Goal: Task Accomplishment & Management: Manage account settings

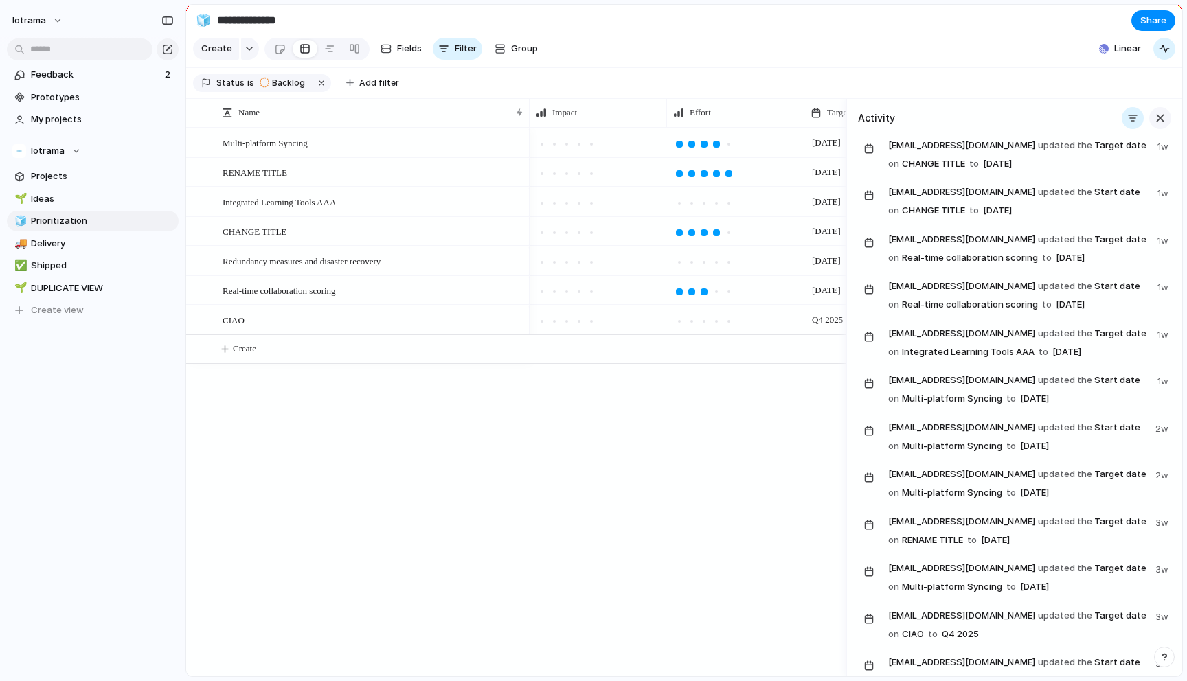
click at [1158, 117] on div "button" at bounding box center [1159, 118] width 15 height 15
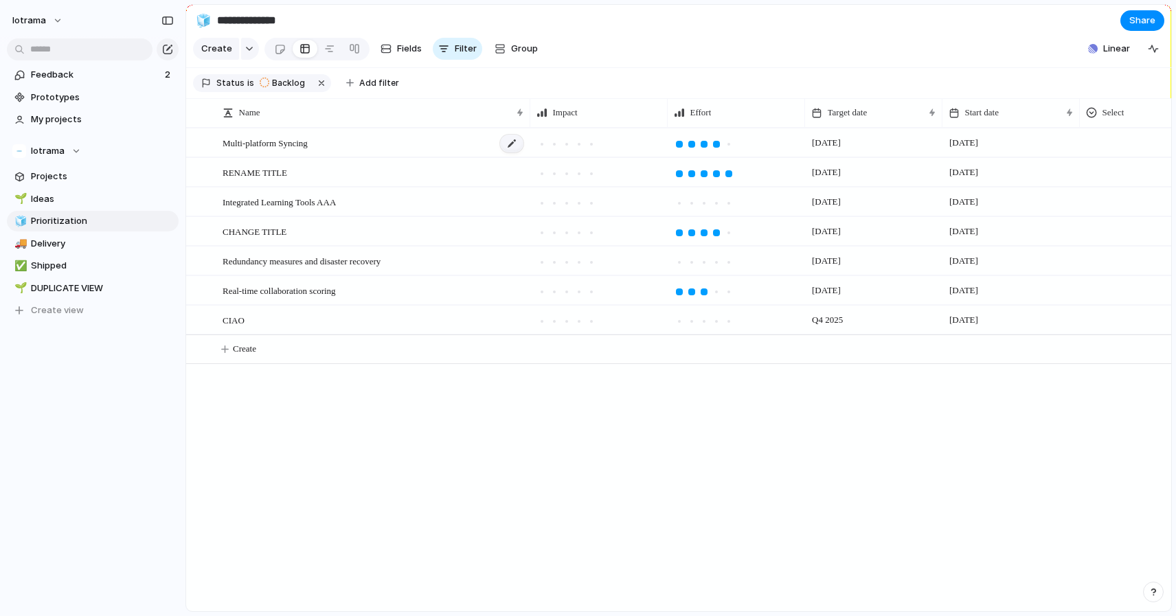
click at [511, 144] on div at bounding box center [511, 144] width 23 height 18
click at [510, 144] on textarea "**********" at bounding box center [371, 144] width 297 height 17
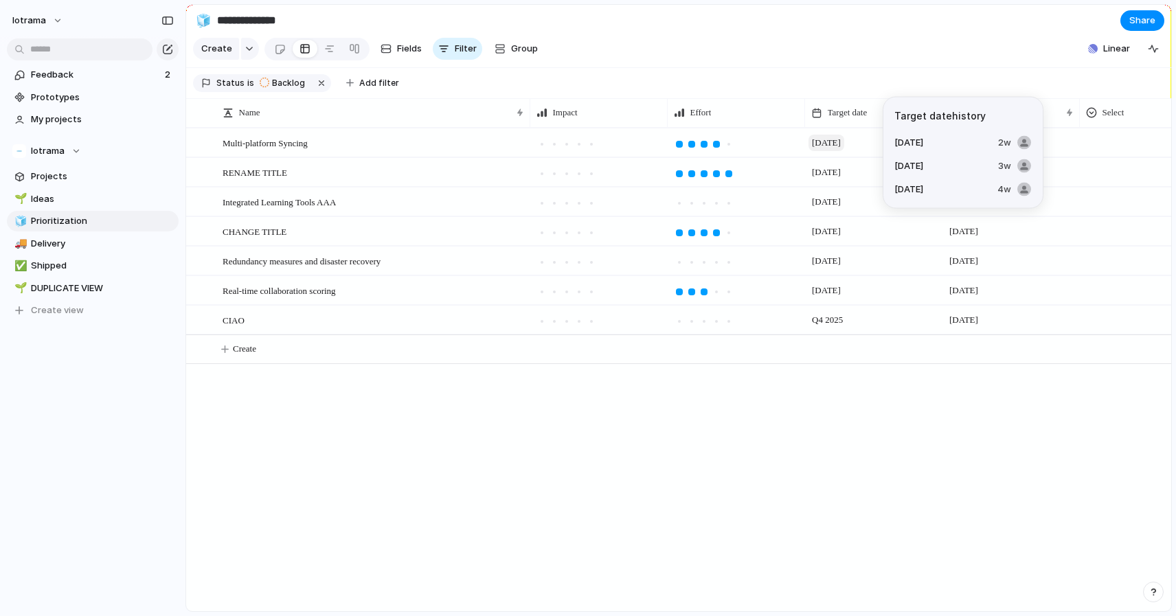
click at [844, 140] on span "[DATE]" at bounding box center [826, 143] width 36 height 16
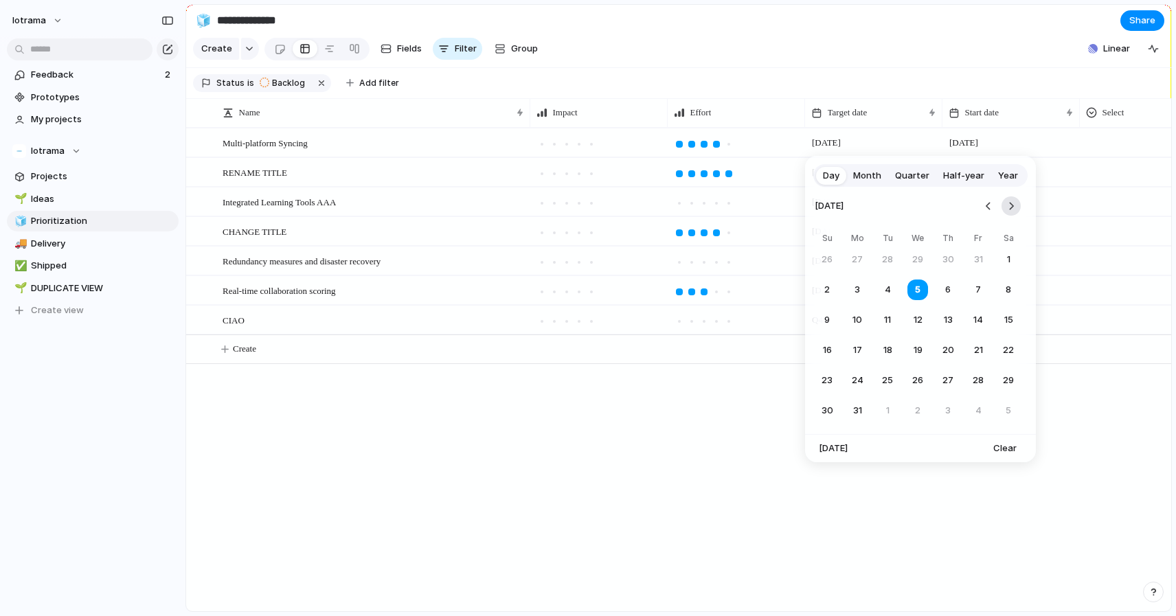
click at [1013, 205] on button "Go to the Next Month" at bounding box center [1010, 205] width 19 height 19
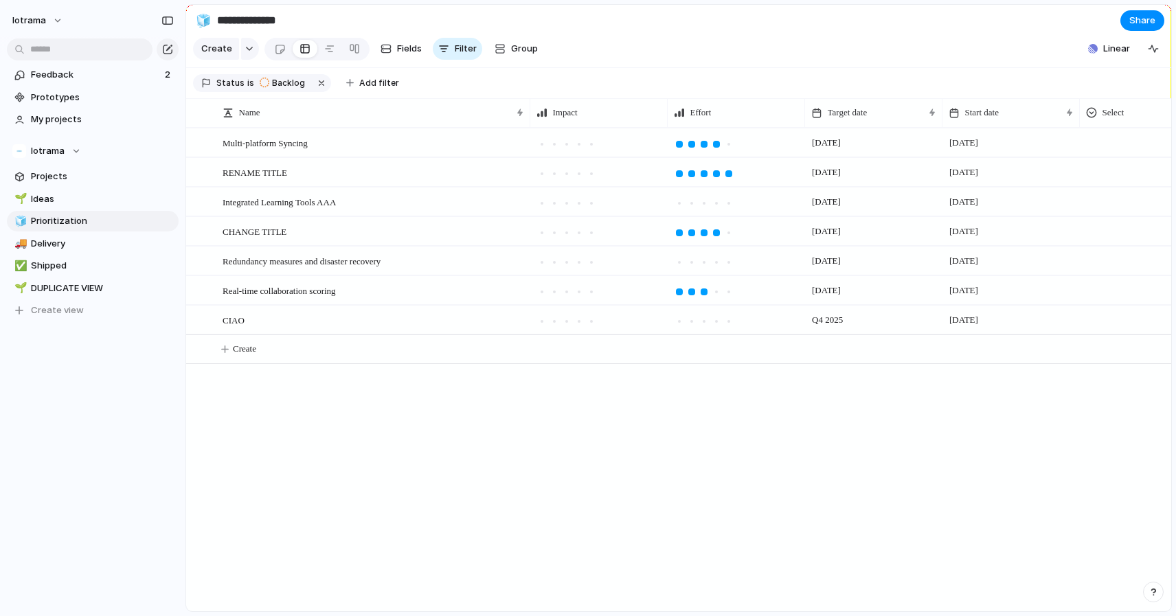
click at [705, 435] on div "Day Month Quarter Half-year Year [DATE] Su Mo Tu We Th Fr Sa 27 28 29 30 1 2 3 …" at bounding box center [588, 308] width 1176 height 616
click at [514, 231] on div at bounding box center [511, 232] width 23 height 18
click at [468, 268] on div "Redundancy measures and disaster recovery" at bounding box center [374, 261] width 302 height 28
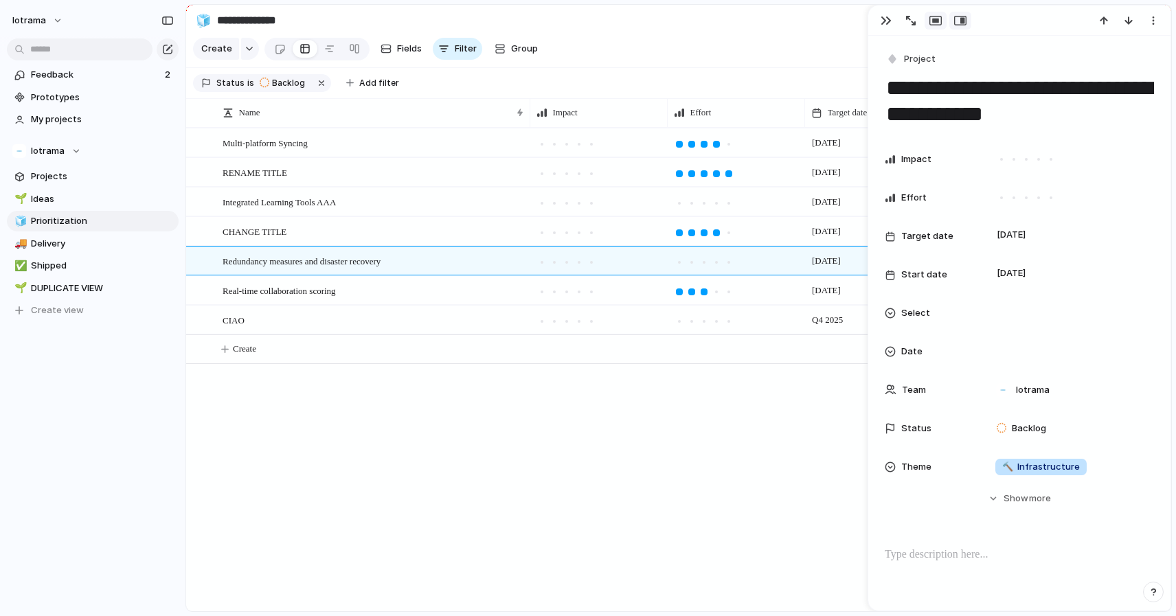
click at [934, 19] on div "button" at bounding box center [935, 20] width 12 height 11
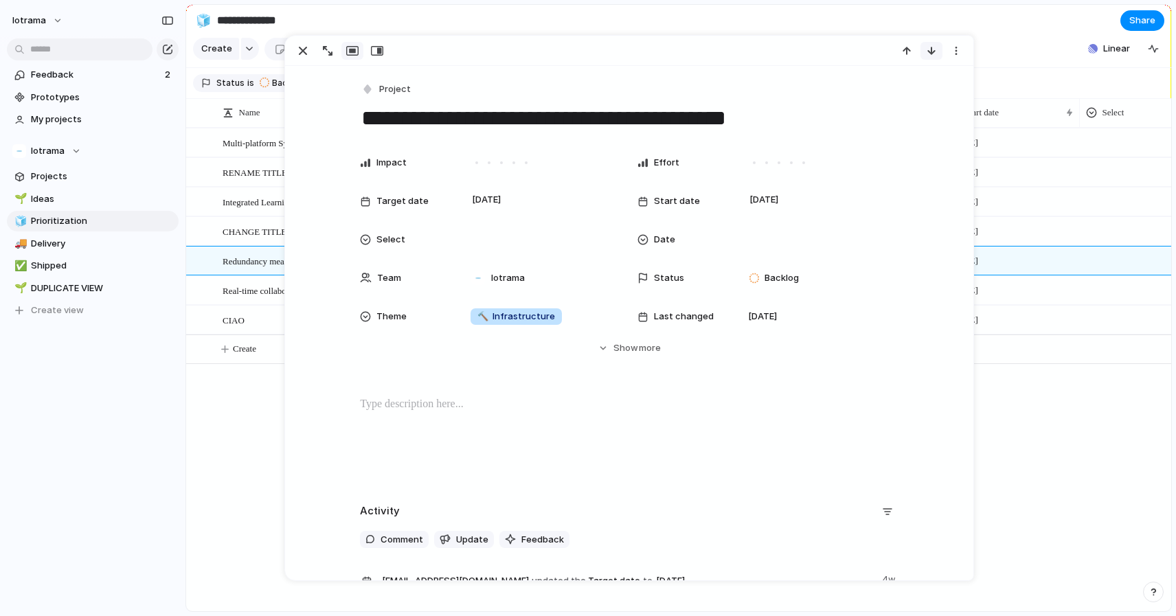
click at [926, 50] on div "button" at bounding box center [931, 50] width 11 height 11
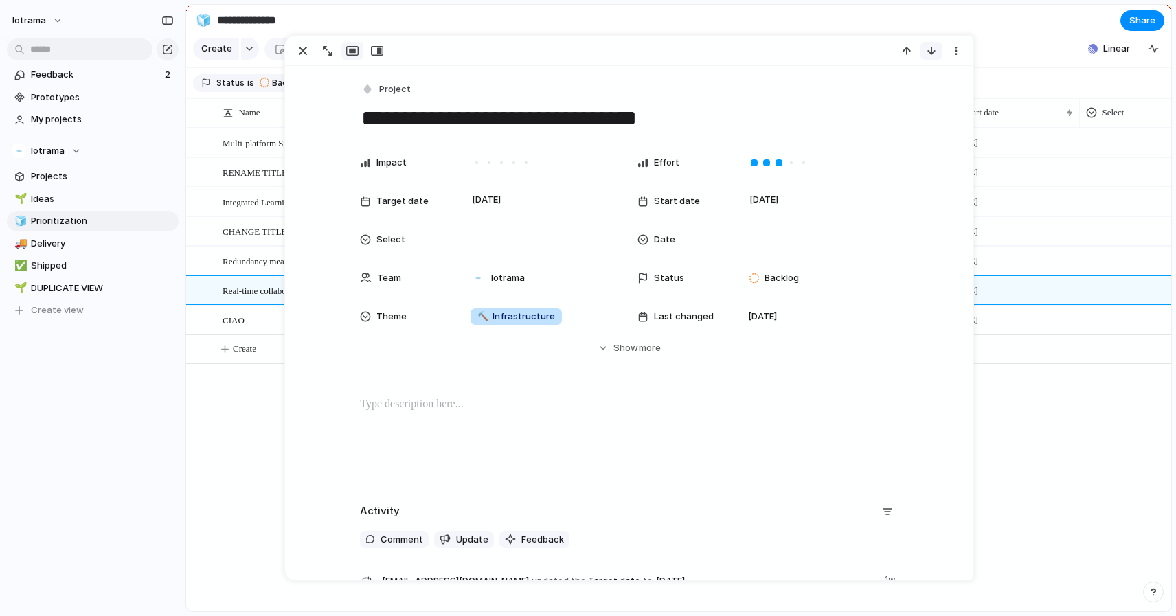
click at [926, 50] on div "button" at bounding box center [931, 50] width 11 height 11
type textarea "****"
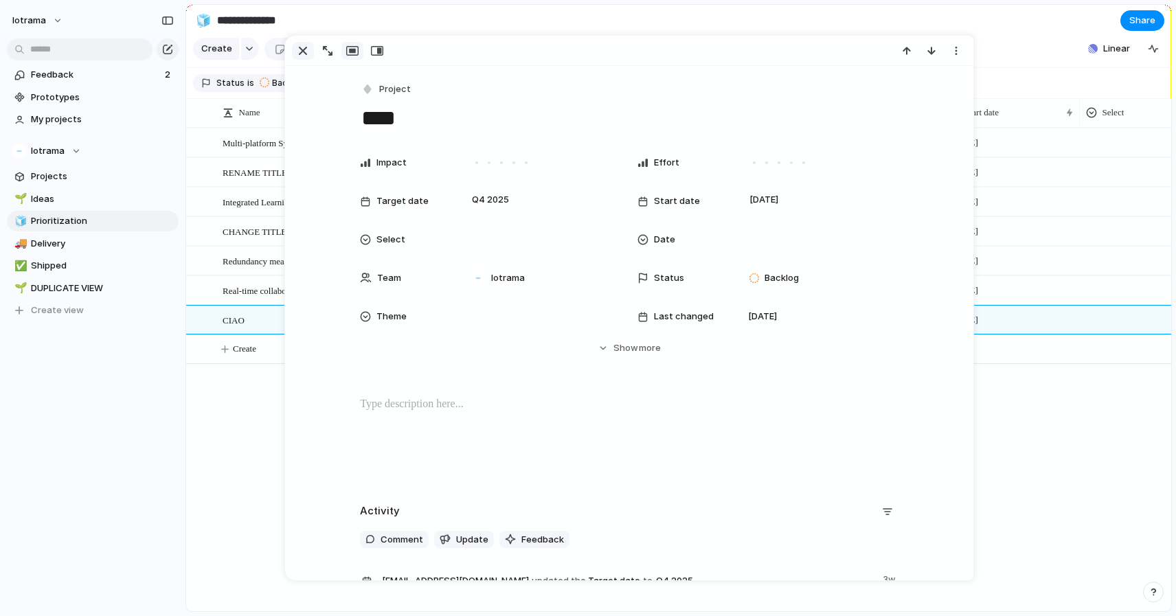
click at [300, 51] on div "button" at bounding box center [303, 51] width 16 height 16
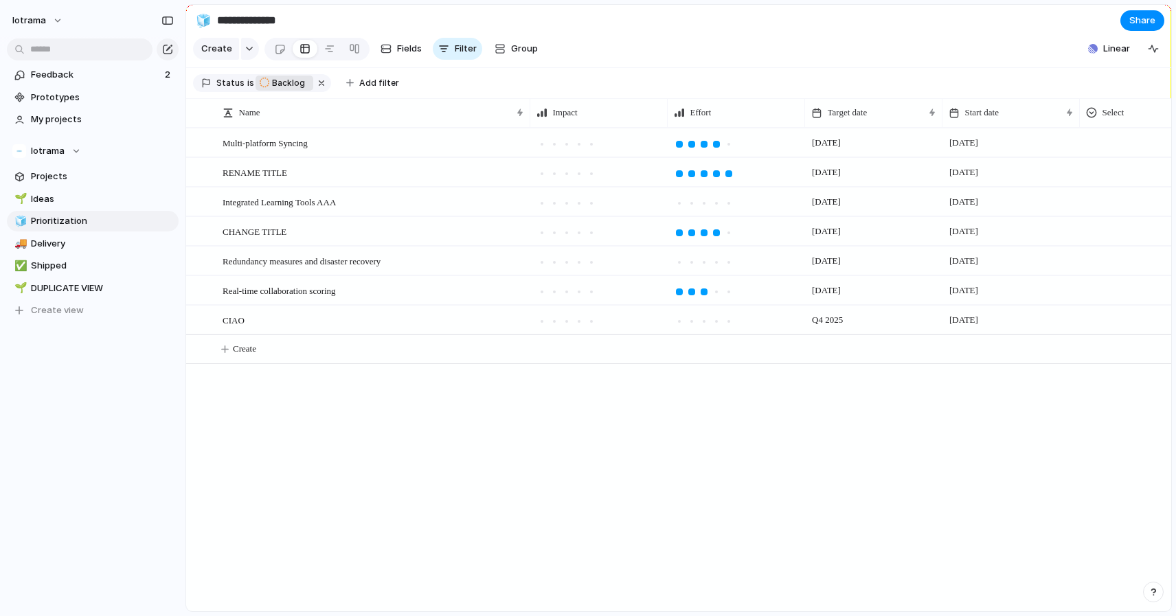
click at [277, 80] on span "Backlog" at bounding box center [288, 83] width 33 height 12
click at [229, 85] on div "Backlog Planned In Progress Completed Canceled Active" at bounding box center [588, 308] width 1176 height 616
click at [216, 84] on span "Status" at bounding box center [230, 83] width 28 height 12
click at [441, 80] on div "Backlog Planned In Progress Completed Canceled Active" at bounding box center [588, 308] width 1176 height 616
click at [330, 51] on div at bounding box center [329, 49] width 11 height 22
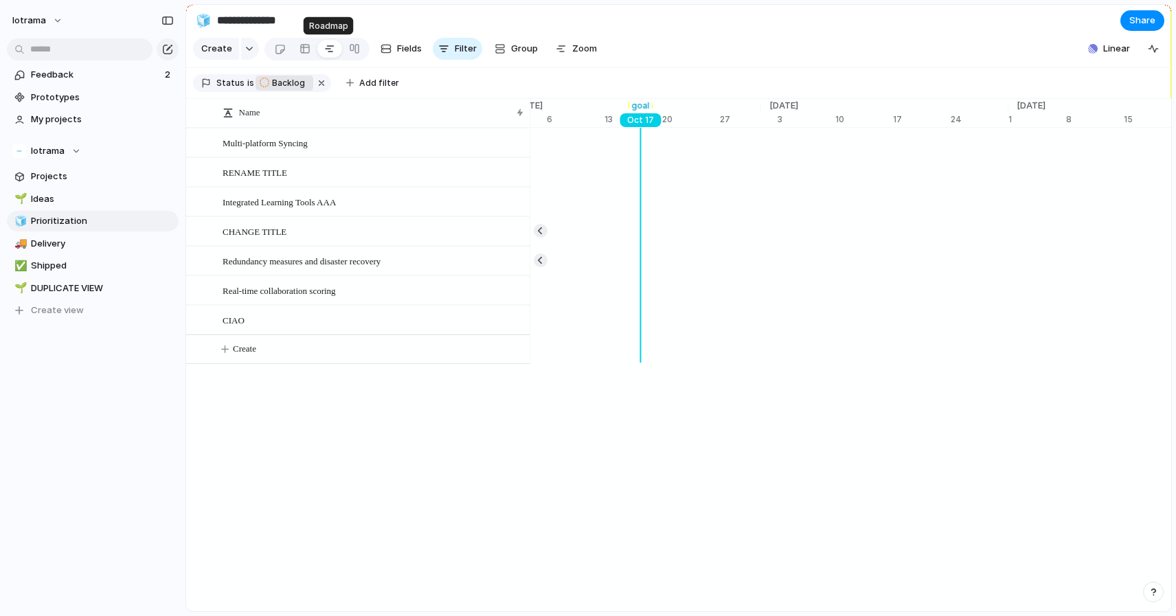
scroll to position [0, 9057]
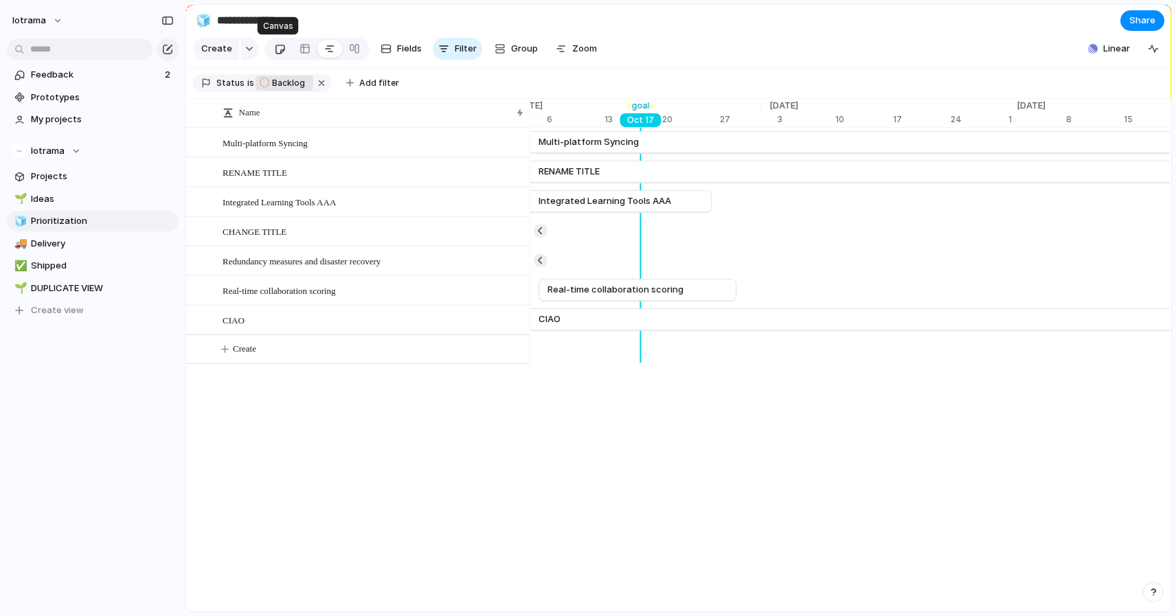
click at [276, 49] on div at bounding box center [280, 49] width 12 height 23
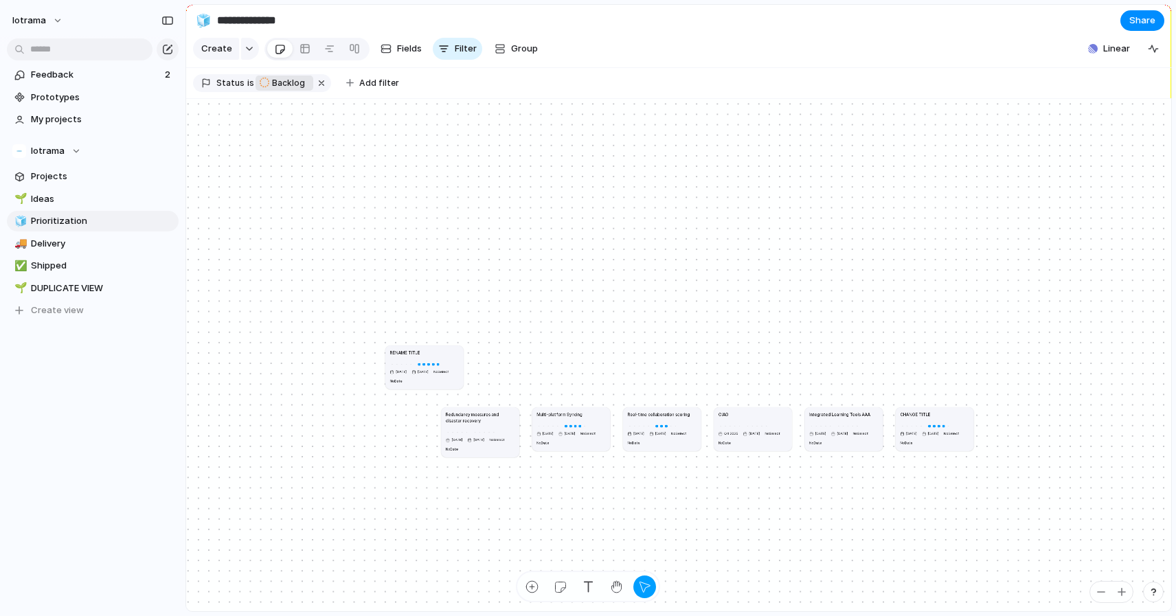
drag, startPoint x: 385, startPoint y: 420, endPoint x: 420, endPoint y: 358, distance: 71.0
click at [420, 358] on article "RENAME TITLE [DATE] [DATE] No Select No Date" at bounding box center [424, 367] width 78 height 44
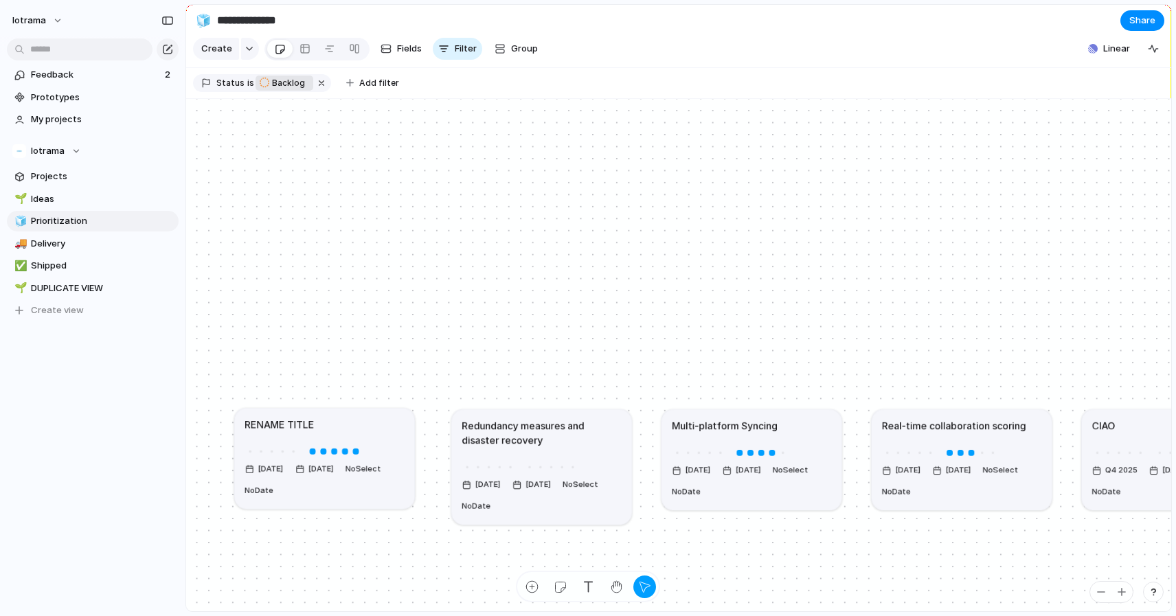
drag, startPoint x: 455, startPoint y: 341, endPoint x: 367, endPoint y: 483, distance: 166.6
click at [367, 483] on div "[DATE] [DATE] No Select No Date" at bounding box center [323, 473] width 159 height 54
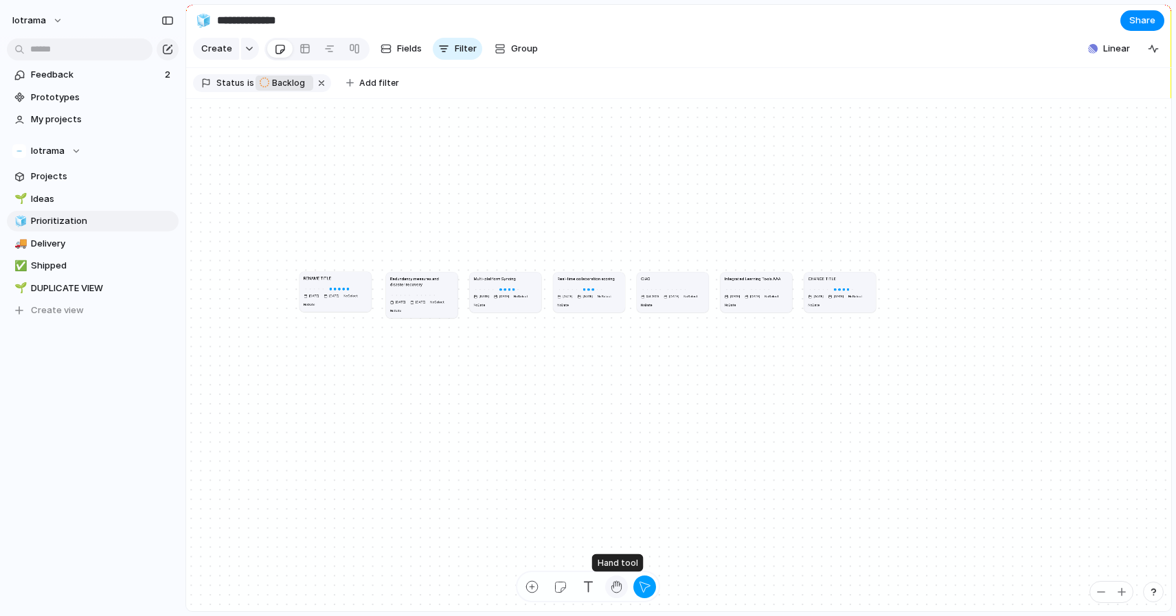
click at [612, 589] on div "button" at bounding box center [616, 587] width 14 height 14
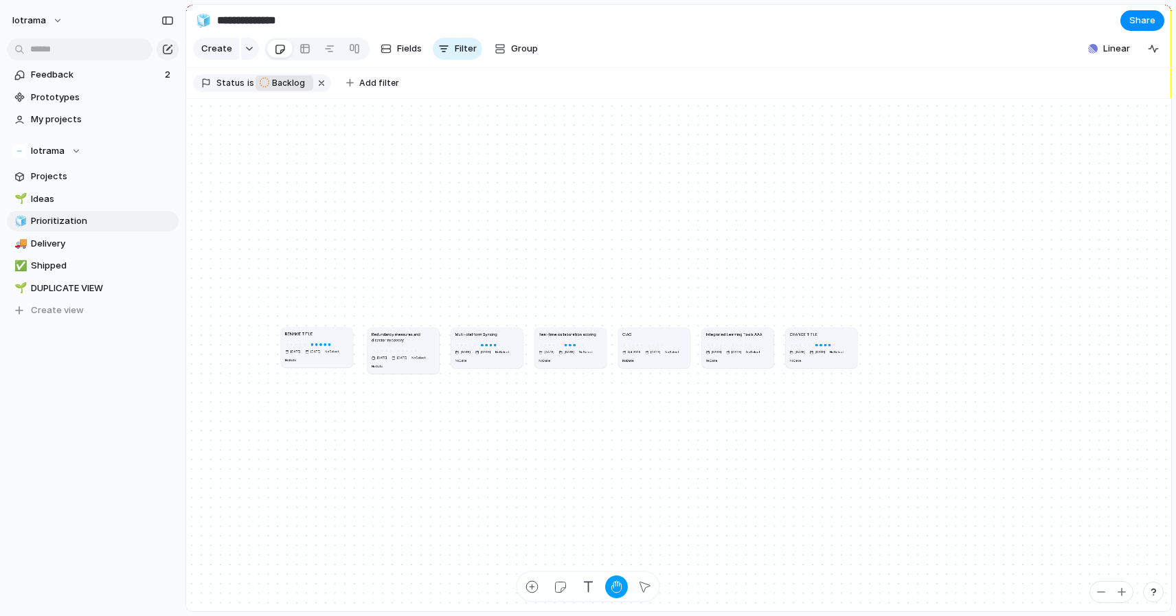
drag, startPoint x: 679, startPoint y: 376, endPoint x: 660, endPoint y: 431, distance: 58.6
click at [660, 431] on div "RENAME TITLE [DATE] [DATE] No Select No Date Redundancy measures and disaster r…" at bounding box center [678, 355] width 985 height 513
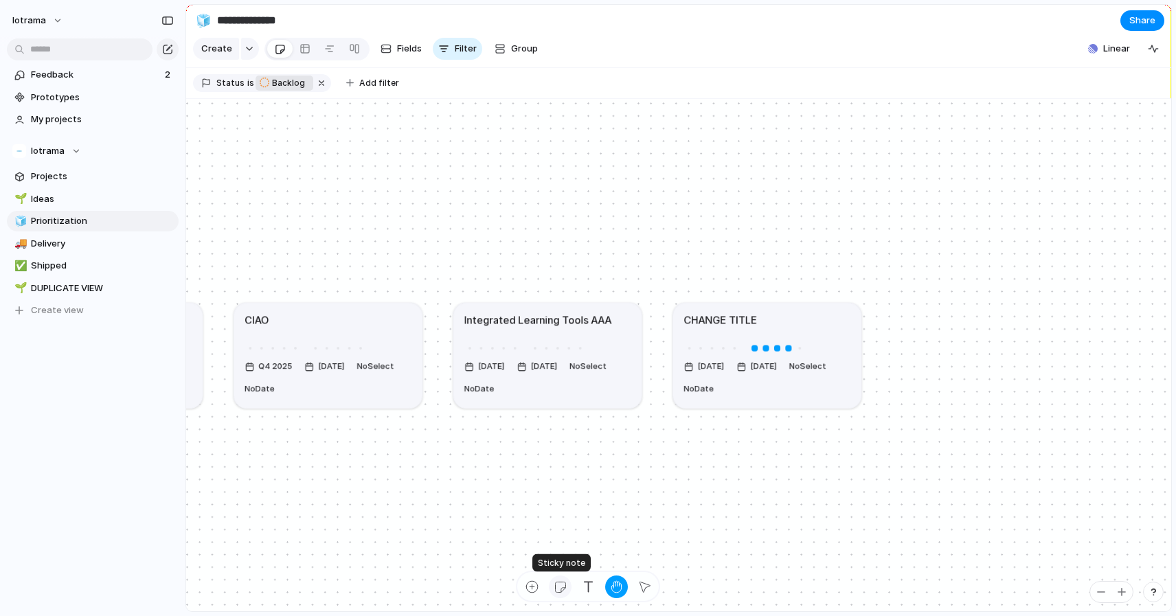
click at [561, 580] on div "button" at bounding box center [560, 587] width 14 height 14
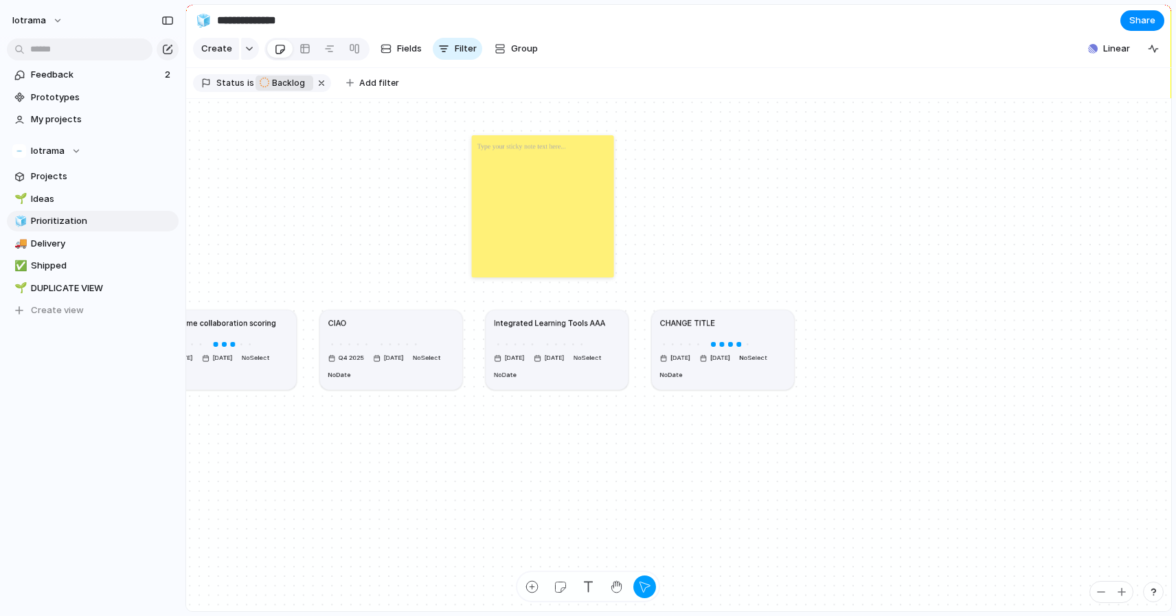
drag, startPoint x: 630, startPoint y: 194, endPoint x: 551, endPoint y: 175, distance: 80.6
click at [551, 175] on div at bounding box center [543, 206] width 142 height 142
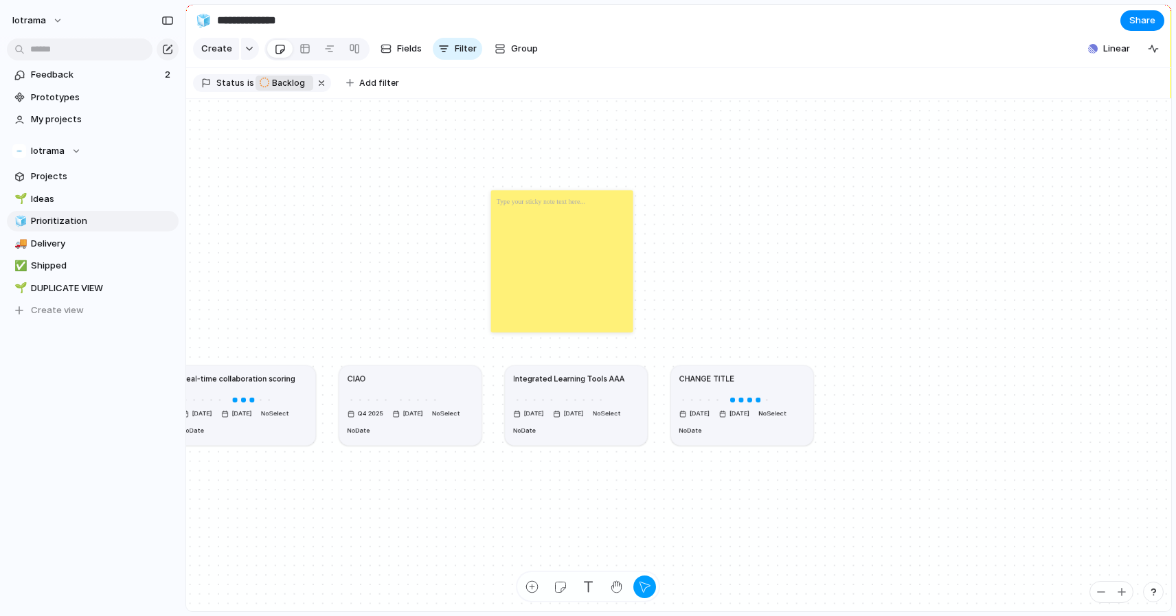
click at [557, 212] on div at bounding box center [562, 261] width 142 height 142
click at [528, 194] on div at bounding box center [562, 261] width 142 height 142
click at [521, 202] on p at bounding box center [541, 202] width 89 height 12
click at [585, 264] on div "*****" at bounding box center [562, 261] width 142 height 142
click at [642, 304] on span "Change color" at bounding box center [622, 306] width 58 height 14
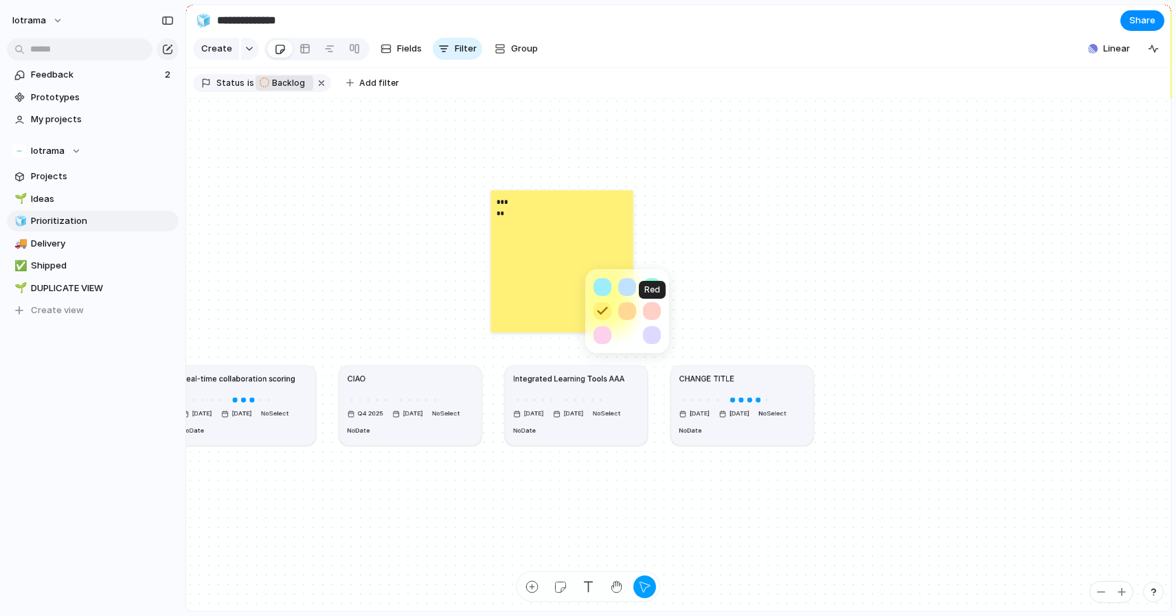
click at [648, 315] on button "button" at bounding box center [652, 311] width 18 height 18
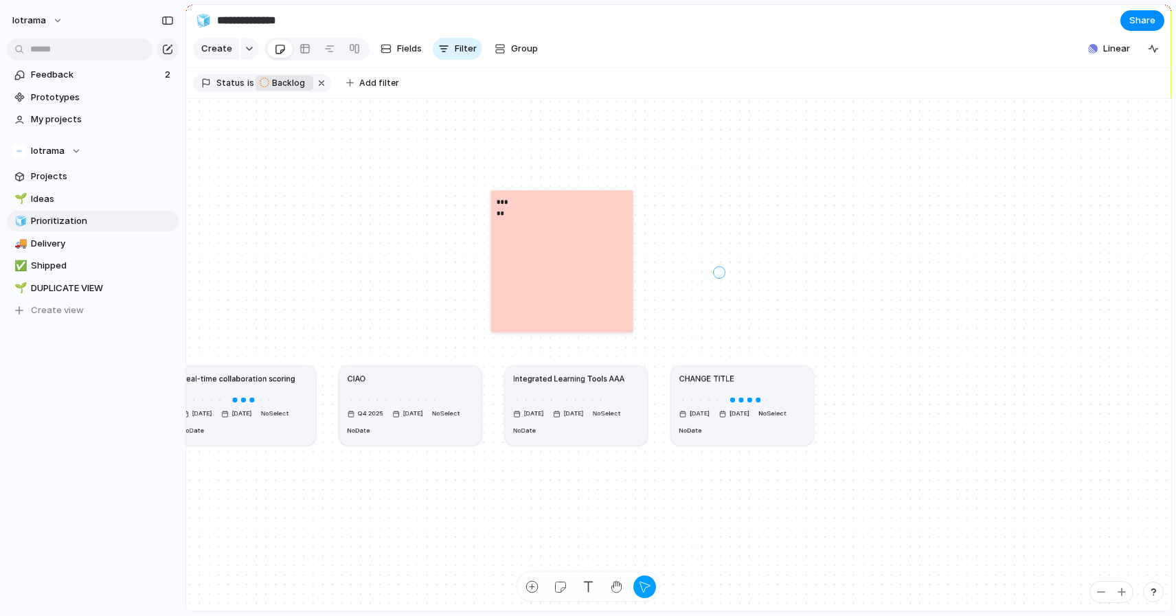
click at [719, 272] on div at bounding box center [588, 308] width 1176 height 616
click at [611, 236] on div "*****" at bounding box center [562, 261] width 142 height 142
click at [628, 192] on div "*****" at bounding box center [562, 261] width 142 height 142
click at [573, 225] on div "*****" at bounding box center [562, 261] width 142 height 142
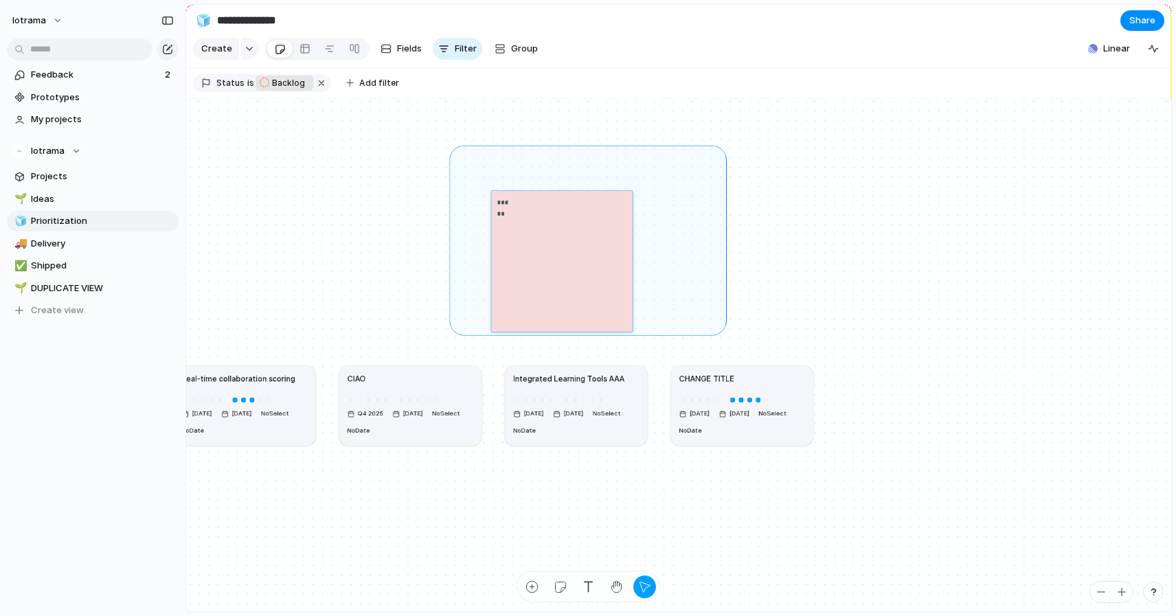
drag, startPoint x: 455, startPoint y: 151, endPoint x: 718, endPoint y: 338, distance: 322.6
click at [719, 339] on div "RENAME TITLE [DATE] [DATE] No Select No Date Redundancy measures and disaster r…" at bounding box center [678, 355] width 985 height 513
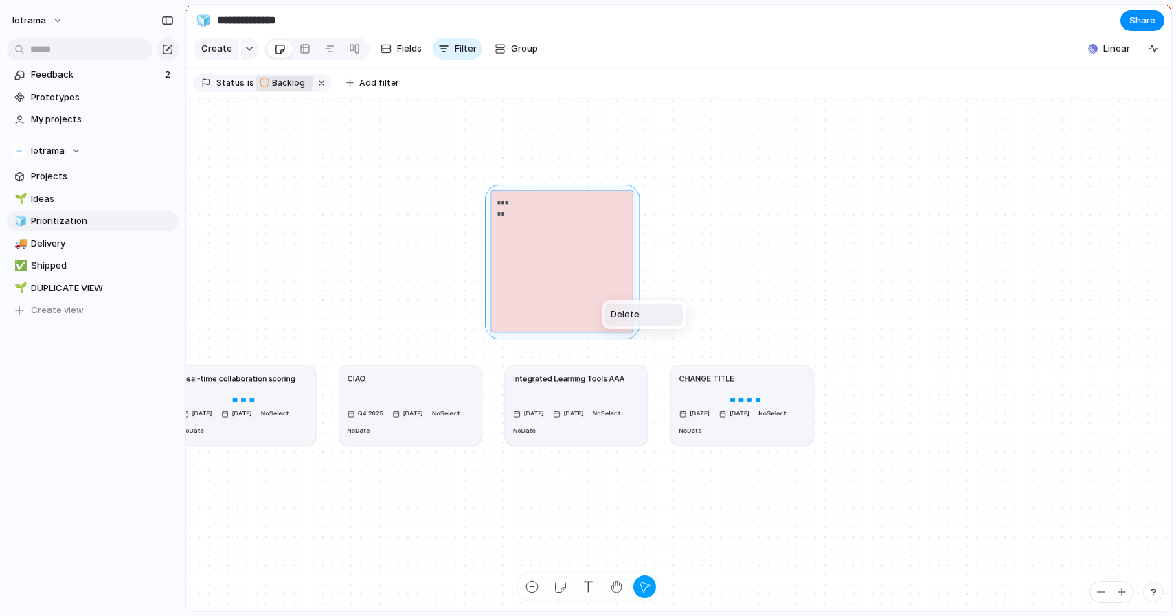
click at [641, 310] on li "Delete" at bounding box center [644, 315] width 78 height 22
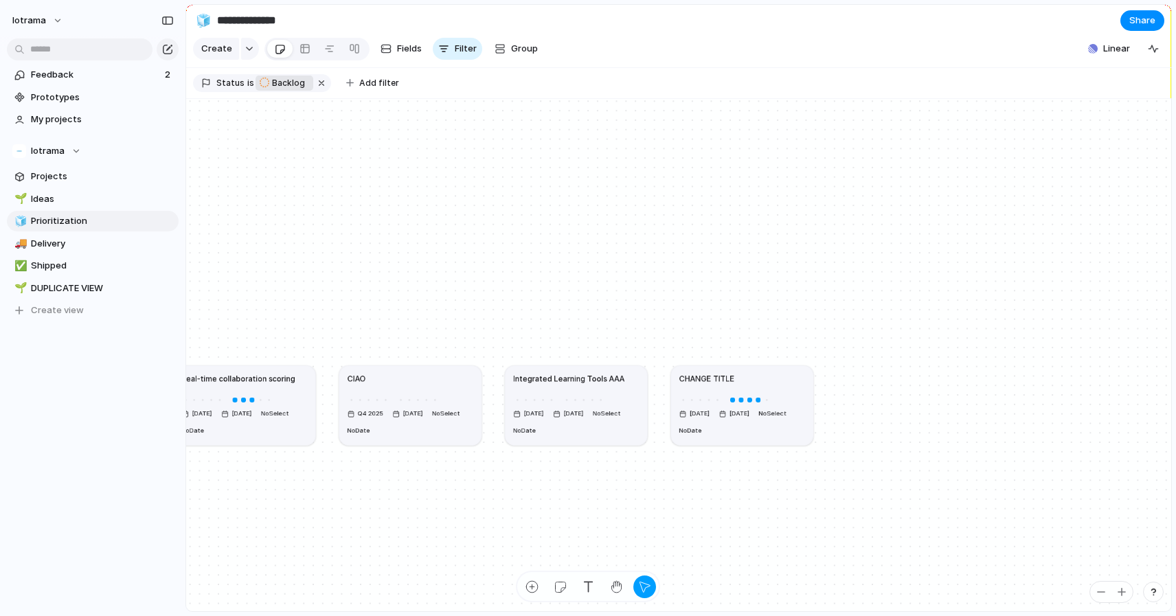
click at [707, 380] on h1 "CHANGE TITLE" at bounding box center [707, 379] width 56 height 12
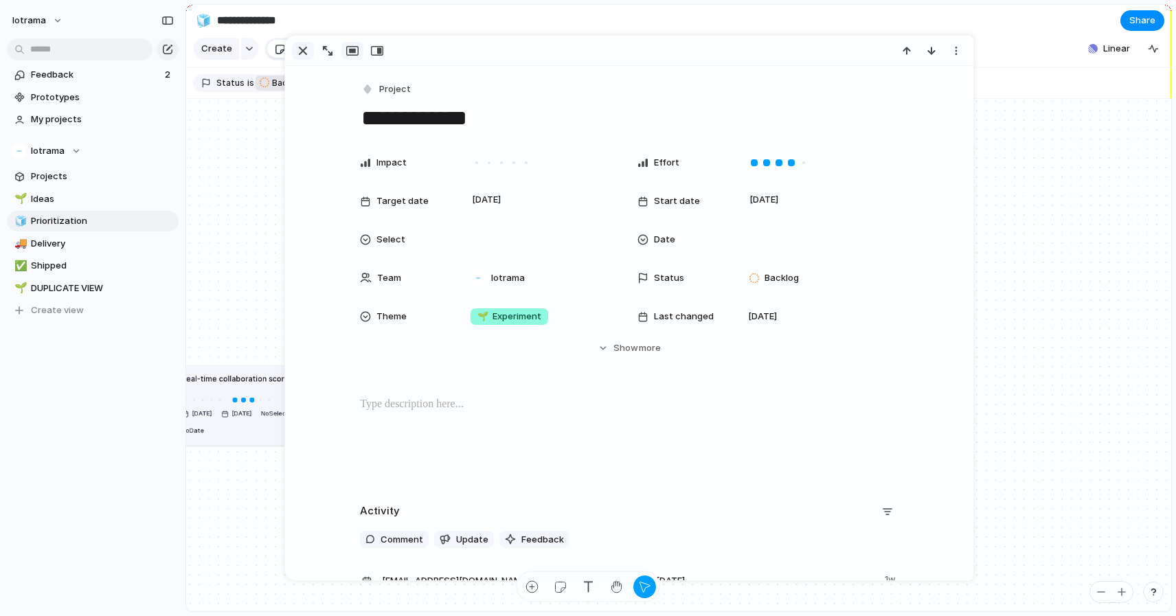
click at [302, 49] on div "button" at bounding box center [303, 51] width 16 height 16
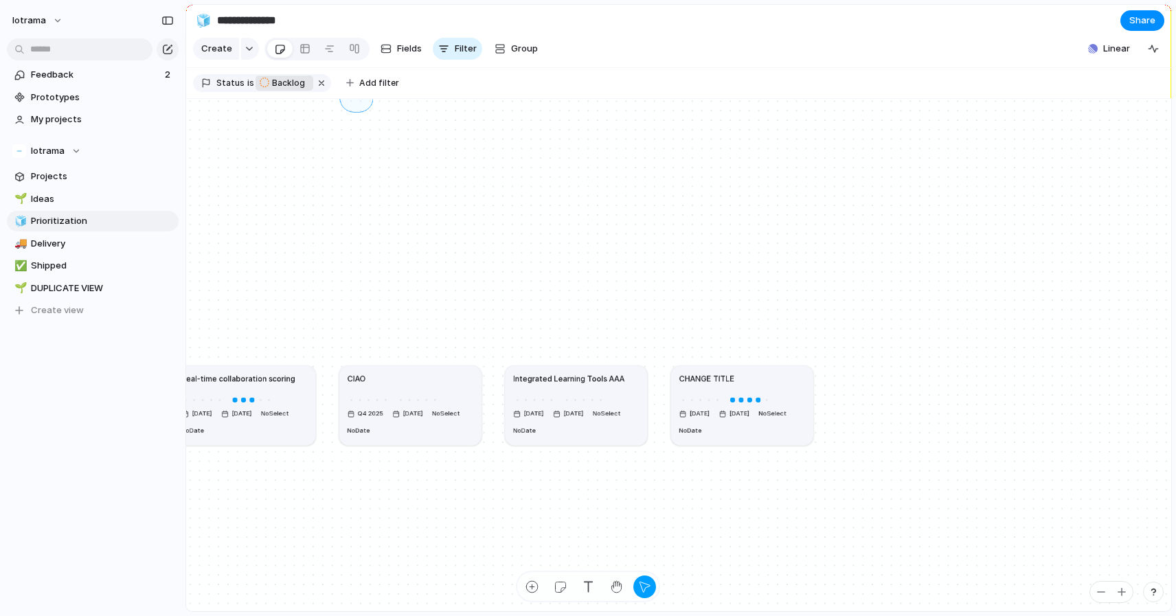
drag, startPoint x: 367, startPoint y: 106, endPoint x: 330, endPoint y: 66, distance: 54.4
click at [330, 67] on main "**********" at bounding box center [678, 308] width 986 height 608
click at [326, 38] on div at bounding box center [329, 49] width 25 height 22
click at [326, 45] on div at bounding box center [329, 49] width 11 height 22
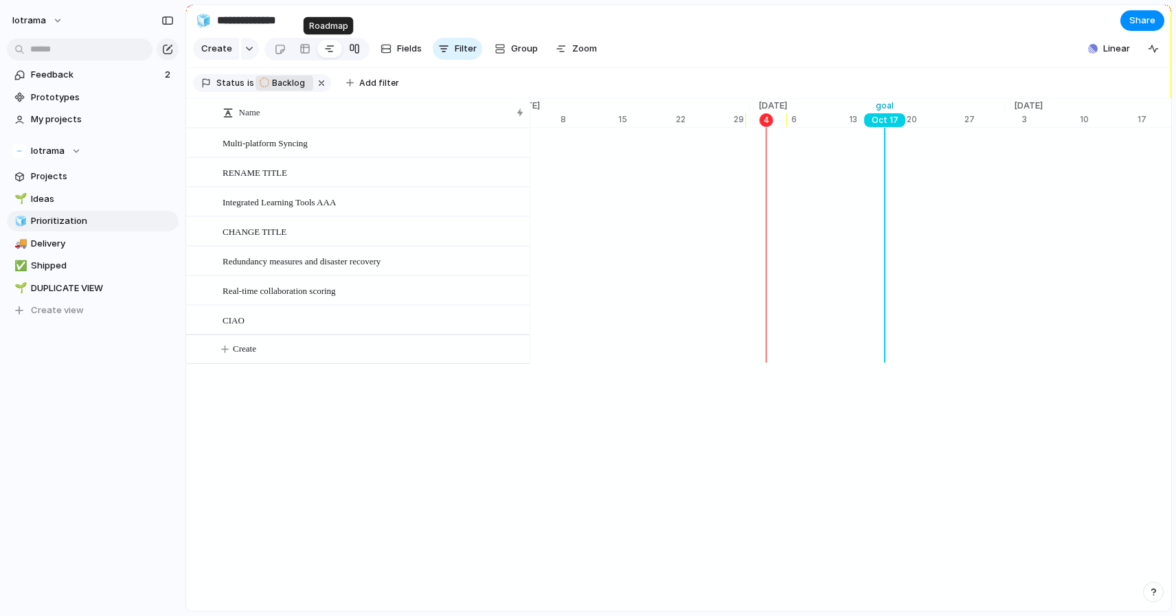
scroll to position [0, 8812]
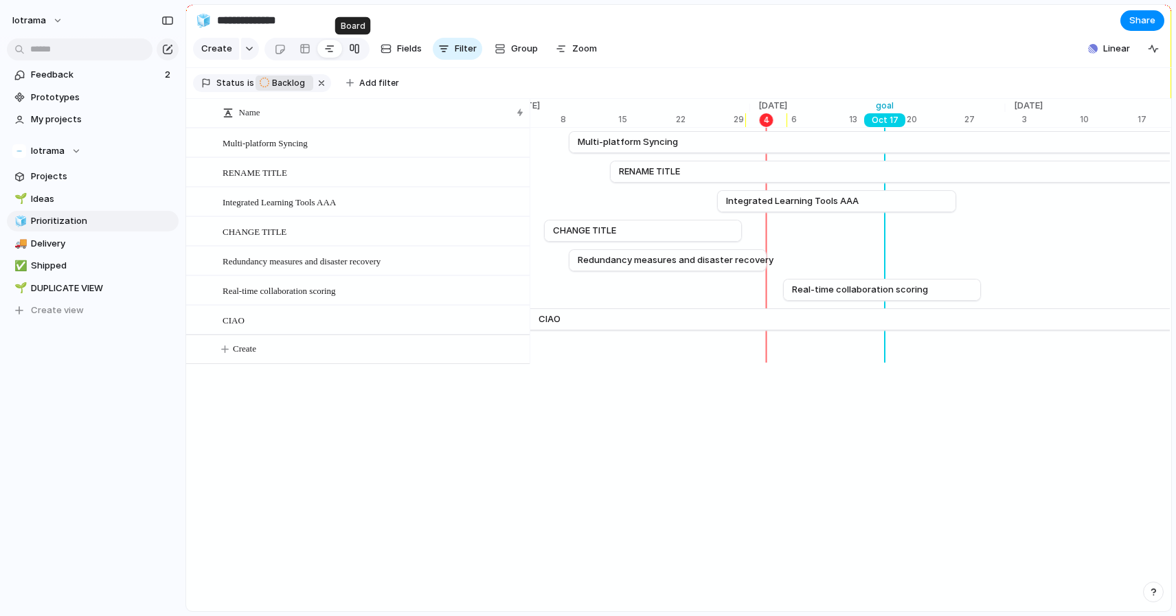
click at [356, 48] on div at bounding box center [354, 49] width 11 height 22
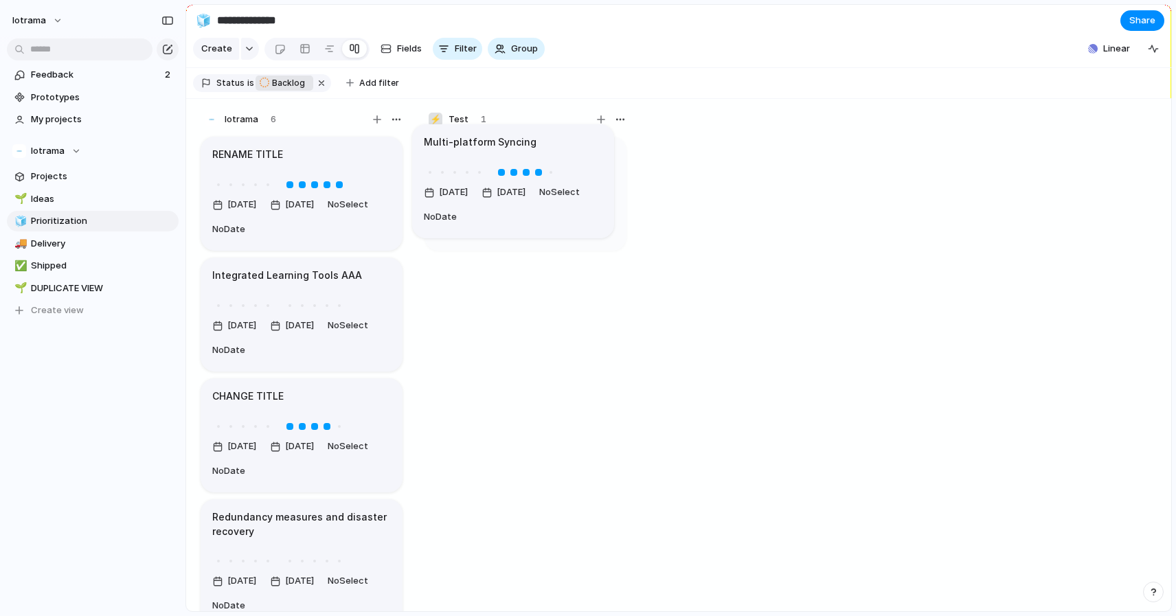
drag, startPoint x: 262, startPoint y: 161, endPoint x: 472, endPoint y: 149, distance: 211.2
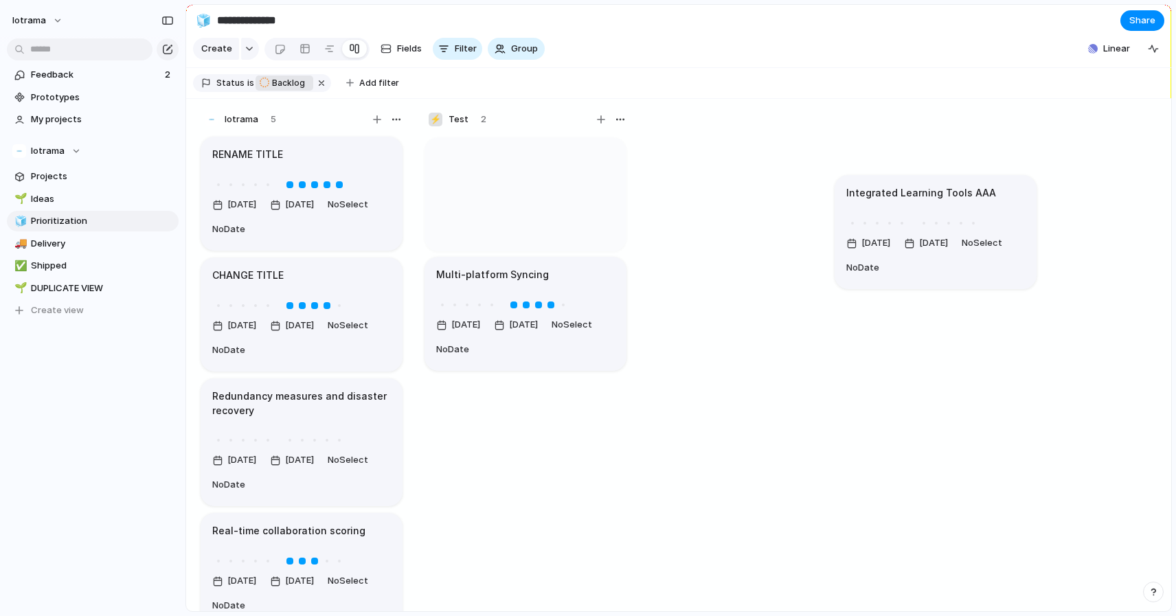
drag, startPoint x: 330, startPoint y: 278, endPoint x: 782, endPoint y: 197, distance: 459.1
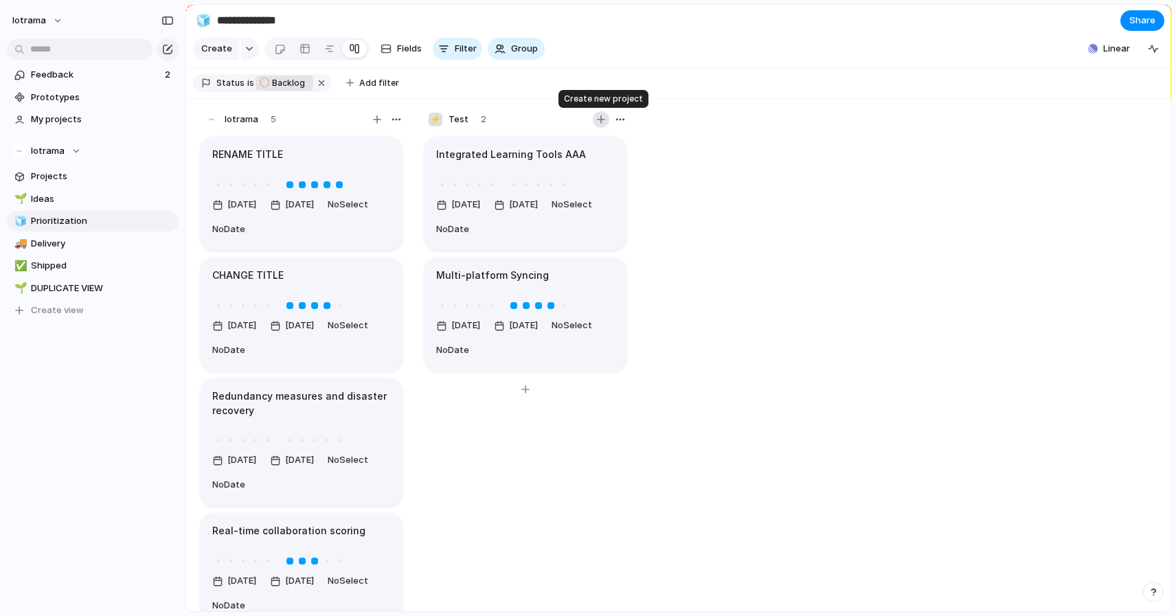
click at [597, 121] on div "button" at bounding box center [601, 119] width 8 height 8
click at [689, 179] on div "Iotrama 5 RENAME TITLE [DATE] [DATE] No Select No Date CHANGE TITLE [DATE] [DAT…" at bounding box center [678, 355] width 985 height 513
click at [282, 51] on div at bounding box center [280, 49] width 12 height 23
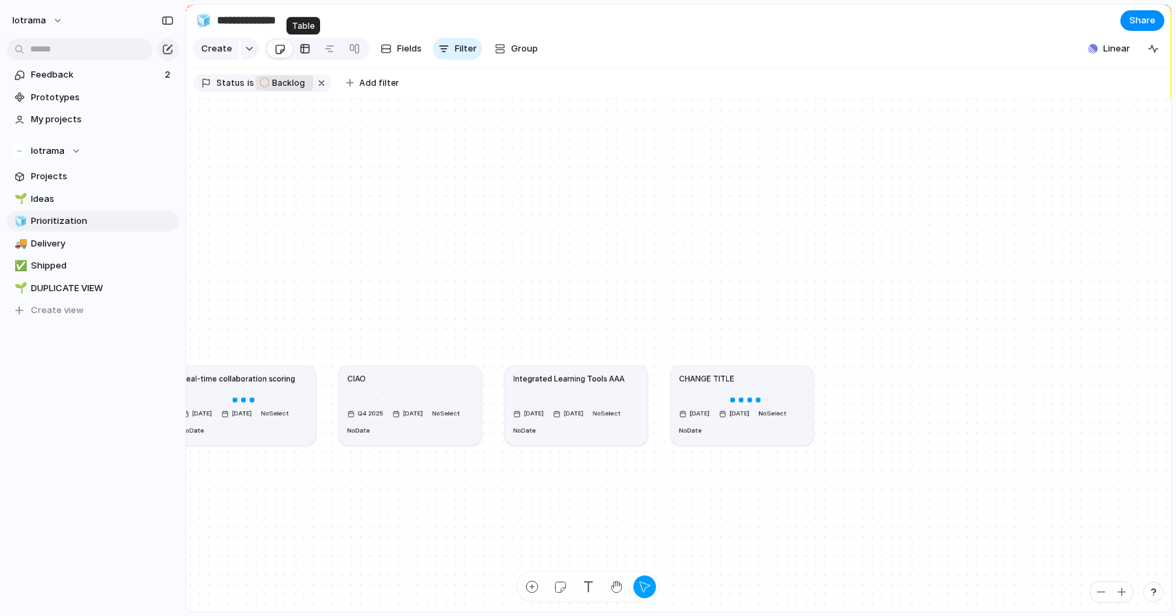
click at [300, 47] on div at bounding box center [304, 49] width 11 height 22
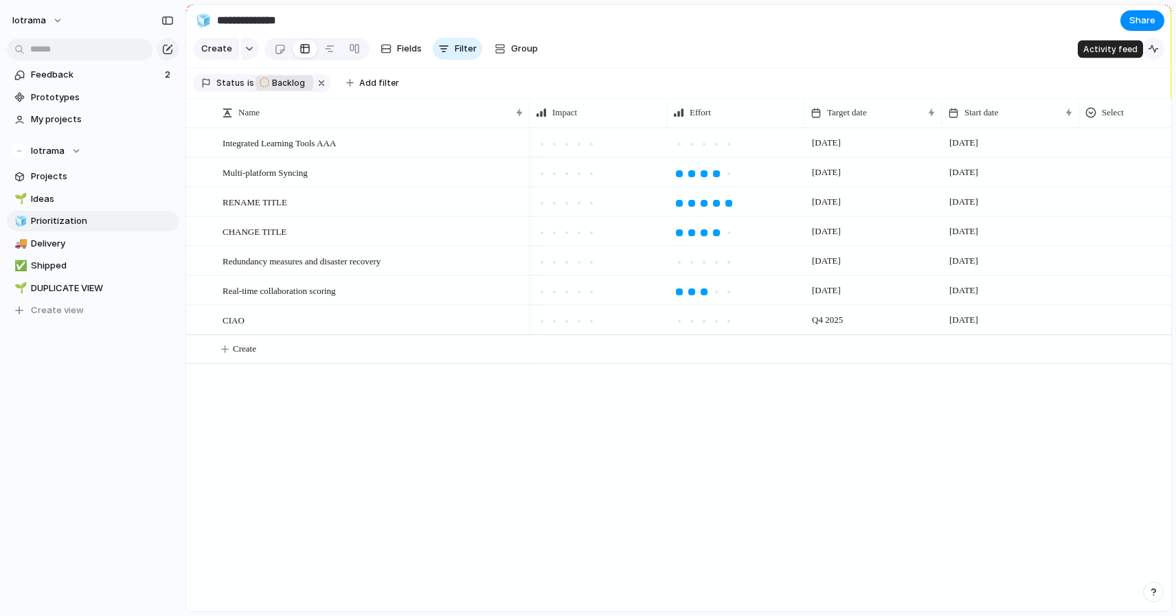
click at [1152, 49] on div "button" at bounding box center [1153, 48] width 11 height 11
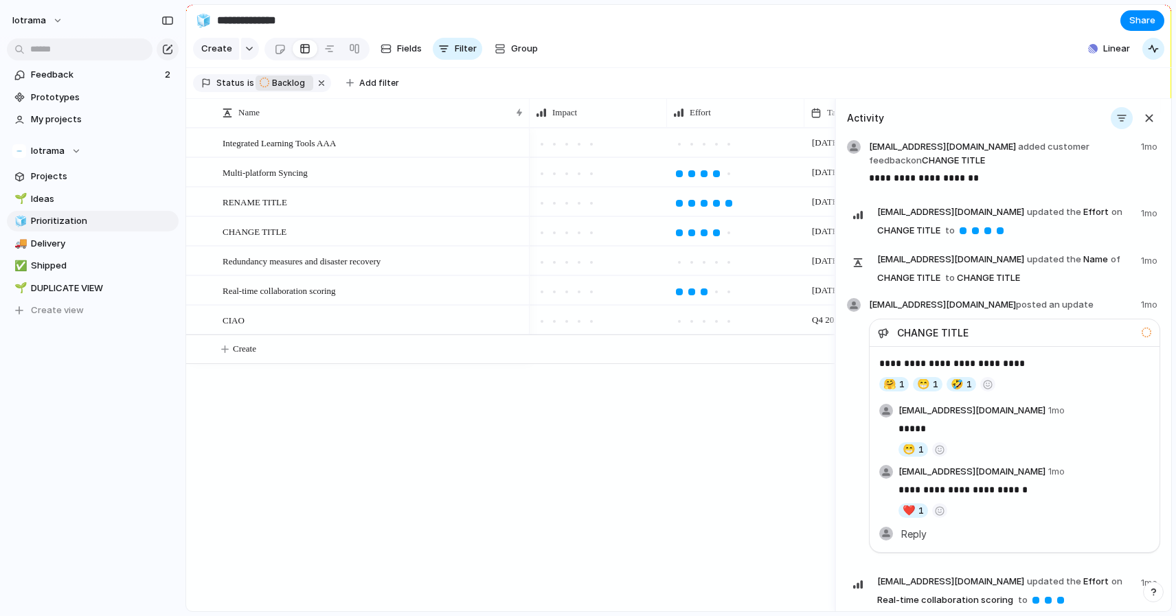
scroll to position [1623, 0]
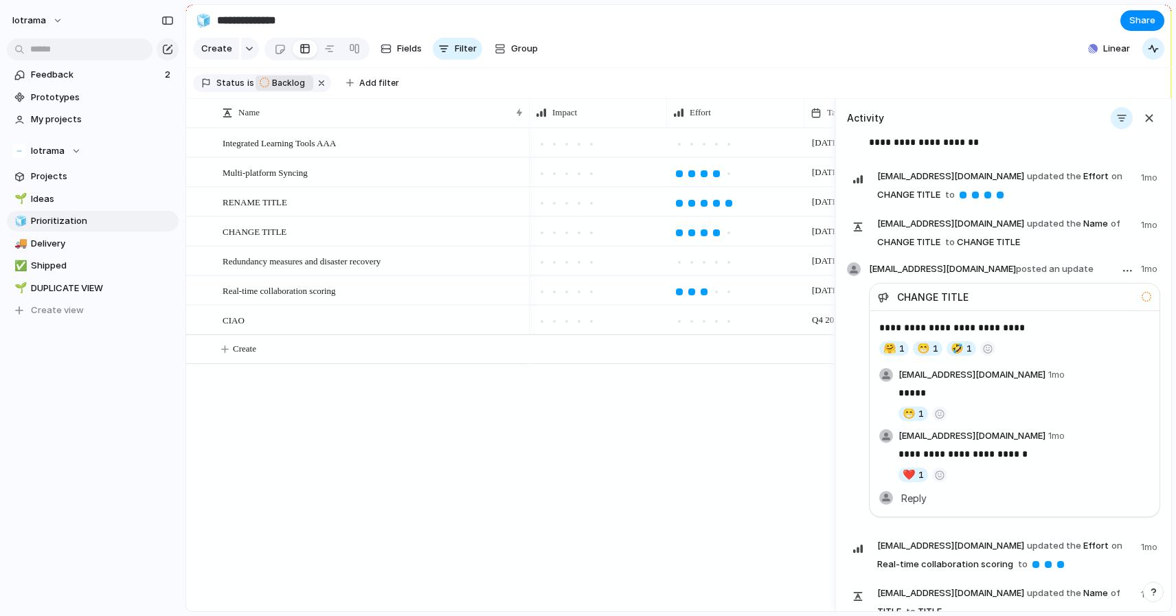
click at [992, 354] on div "**********" at bounding box center [1014, 413] width 290 height 205
click at [1147, 290] on div at bounding box center [1146, 296] width 10 height 12
click at [922, 290] on span "CHANGE TITLE" at bounding box center [932, 297] width 71 height 14
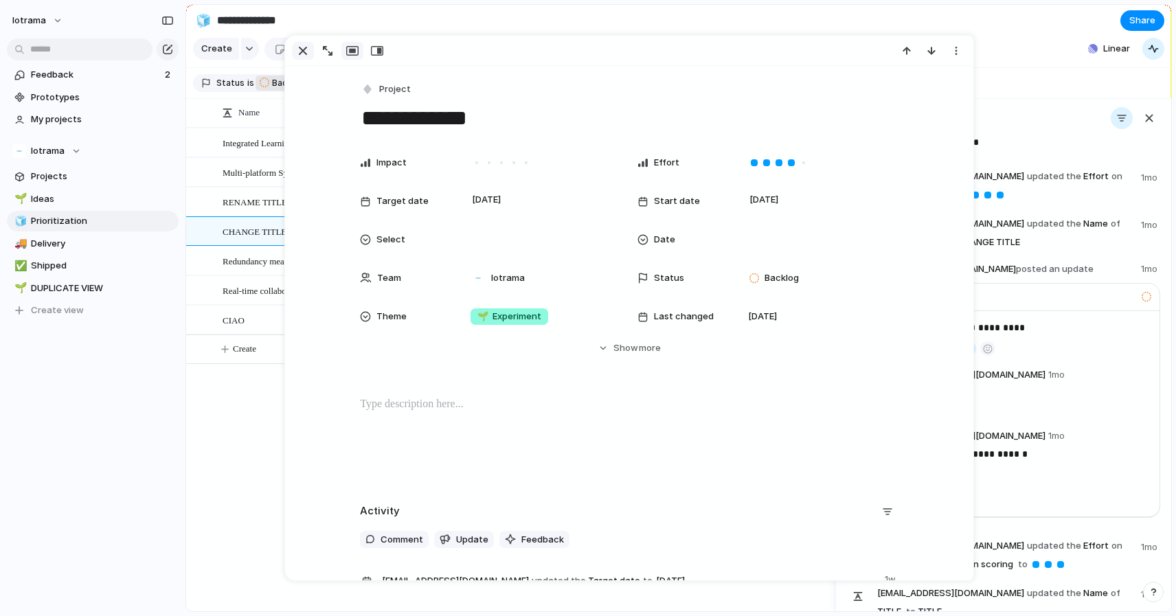
click at [297, 44] on div "button" at bounding box center [303, 51] width 16 height 16
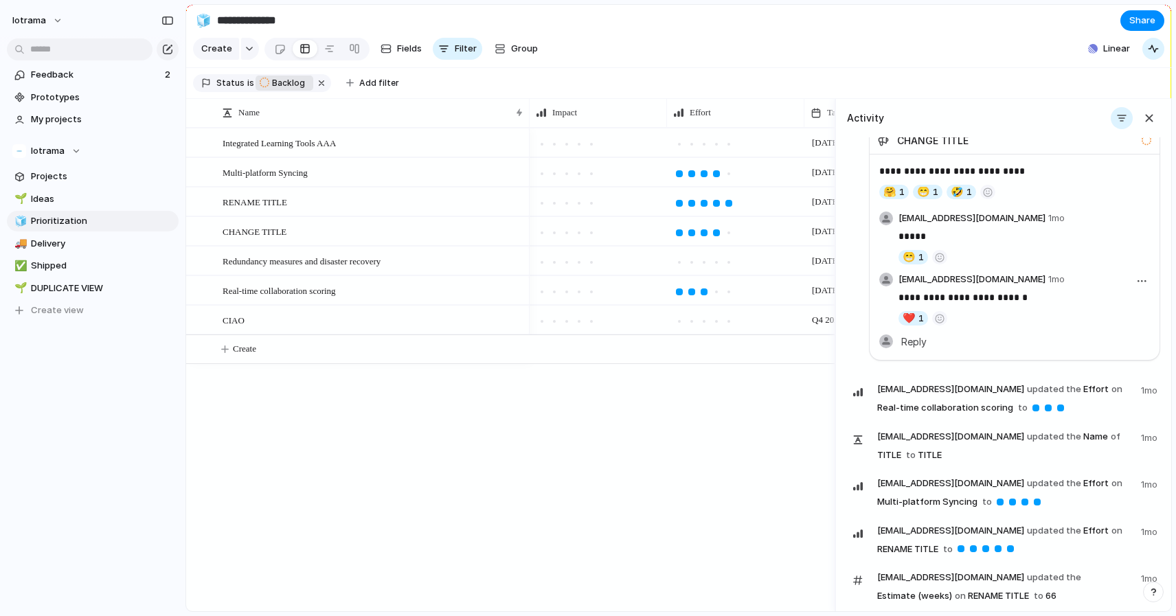
scroll to position [1735, 0]
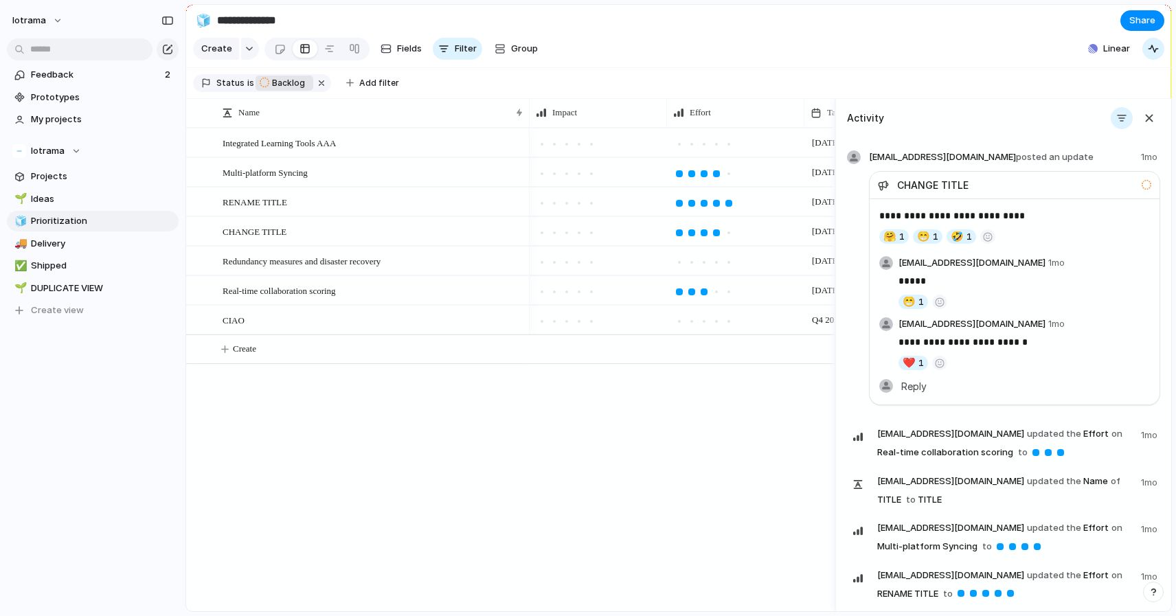
click at [1150, 591] on div "button" at bounding box center [1153, 592] width 10 height 10
click at [885, 181] on div "CHANGE TITLE" at bounding box center [1005, 185] width 255 height 19
